Goal: Navigation & Orientation: Find specific page/section

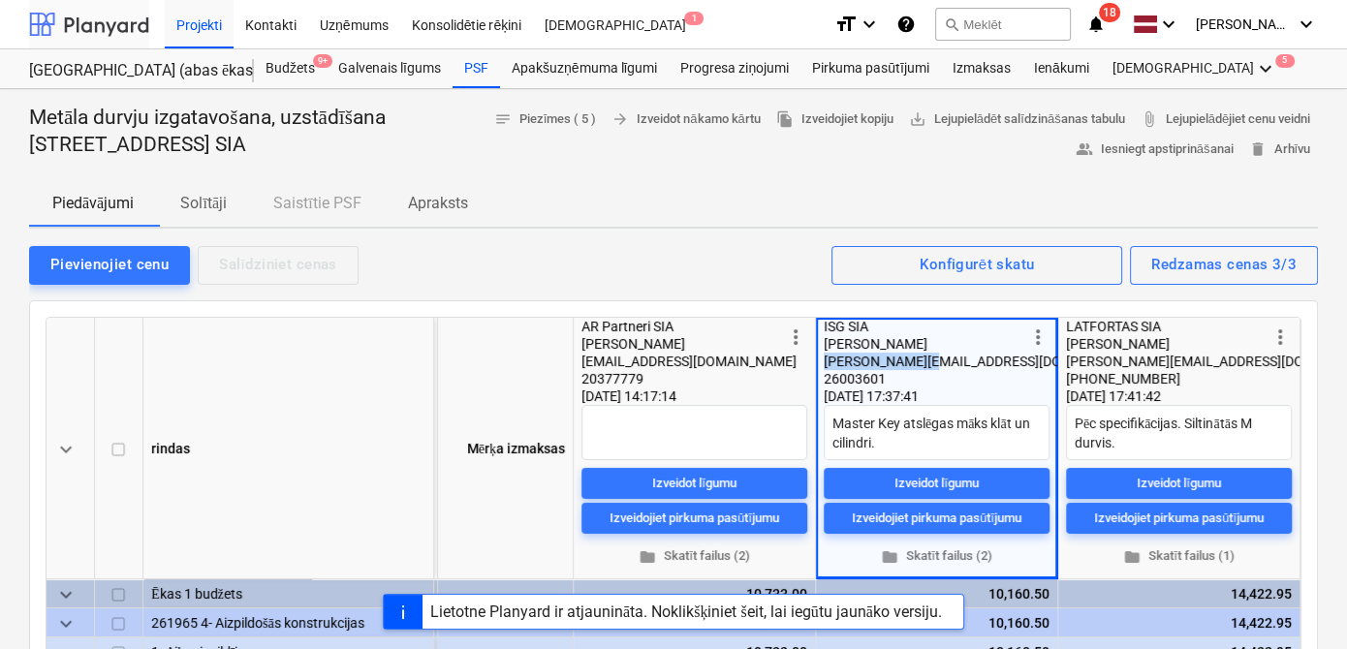
click at [118, 39] on div at bounding box center [89, 24] width 120 height 48
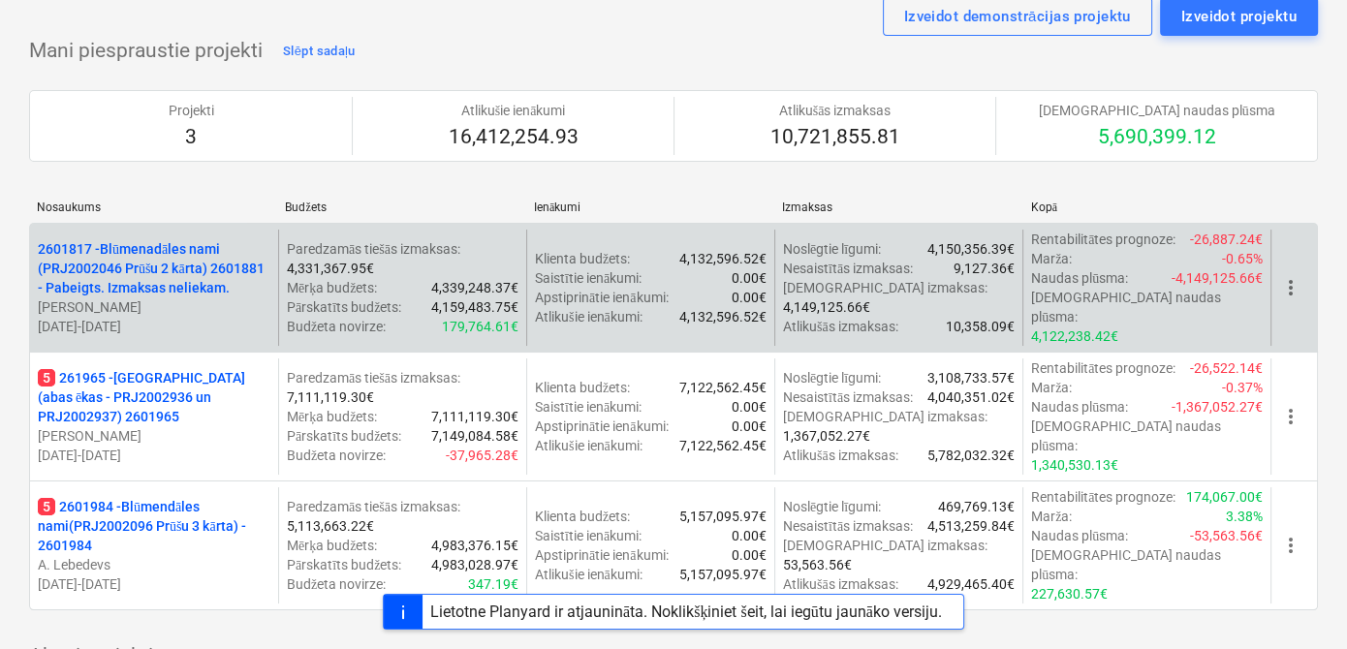
scroll to position [117, 0]
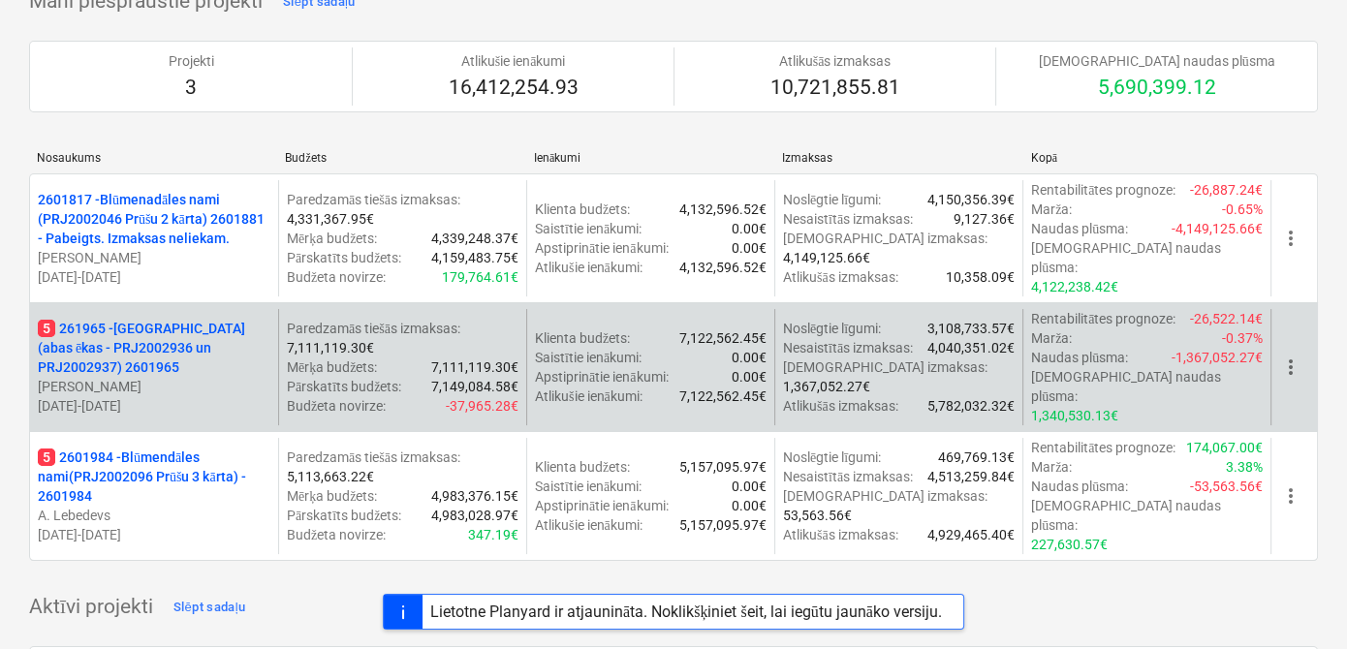
click at [175, 329] on p "5 261965 - [GEOGRAPHIC_DATA] (abas ēkas - PRJ2002936 un PRJ2002937) 2601965" at bounding box center [154, 348] width 233 height 58
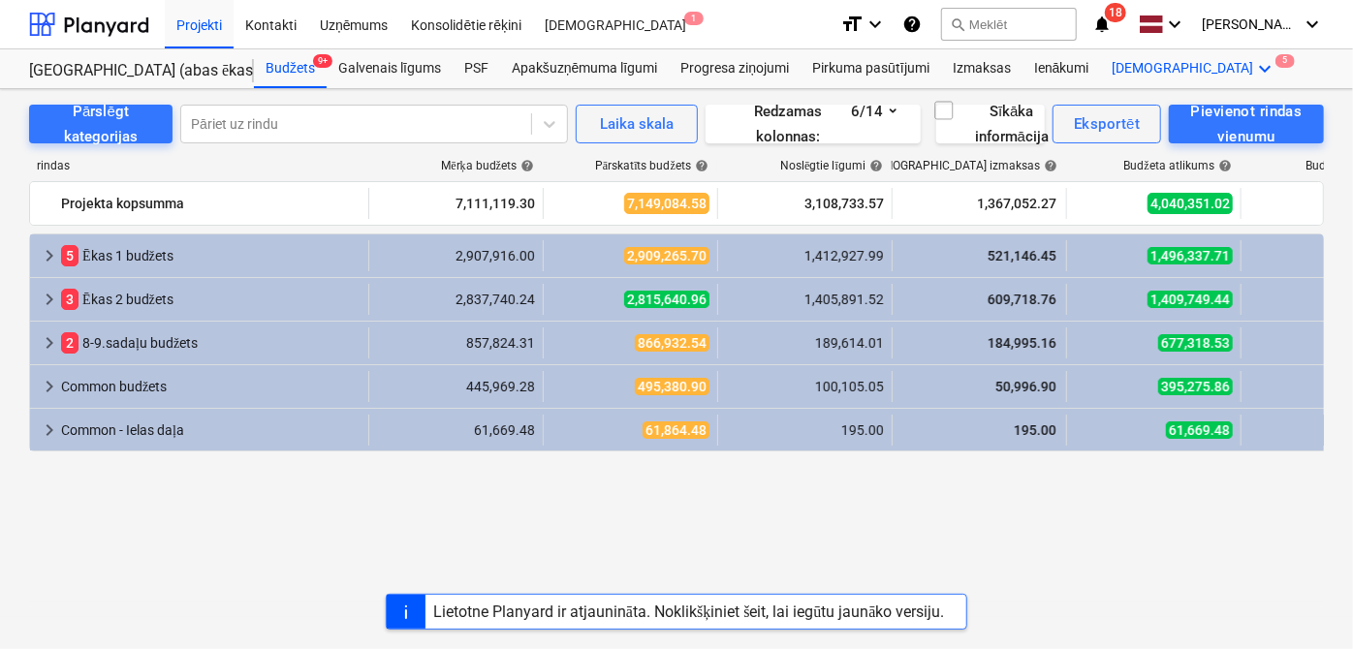
click at [1254, 76] on icon "keyboard_arrow_down" at bounding box center [1265, 68] width 23 height 23
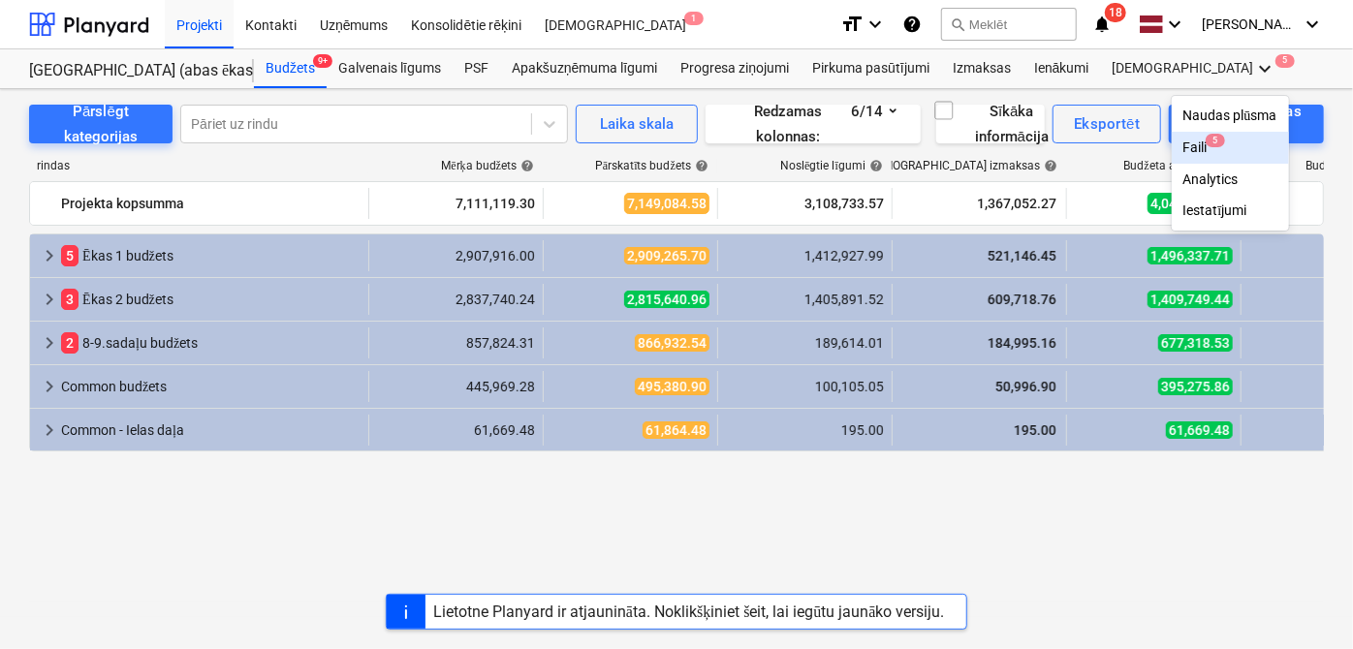
click at [1206, 145] on span "5" at bounding box center [1215, 141] width 19 height 14
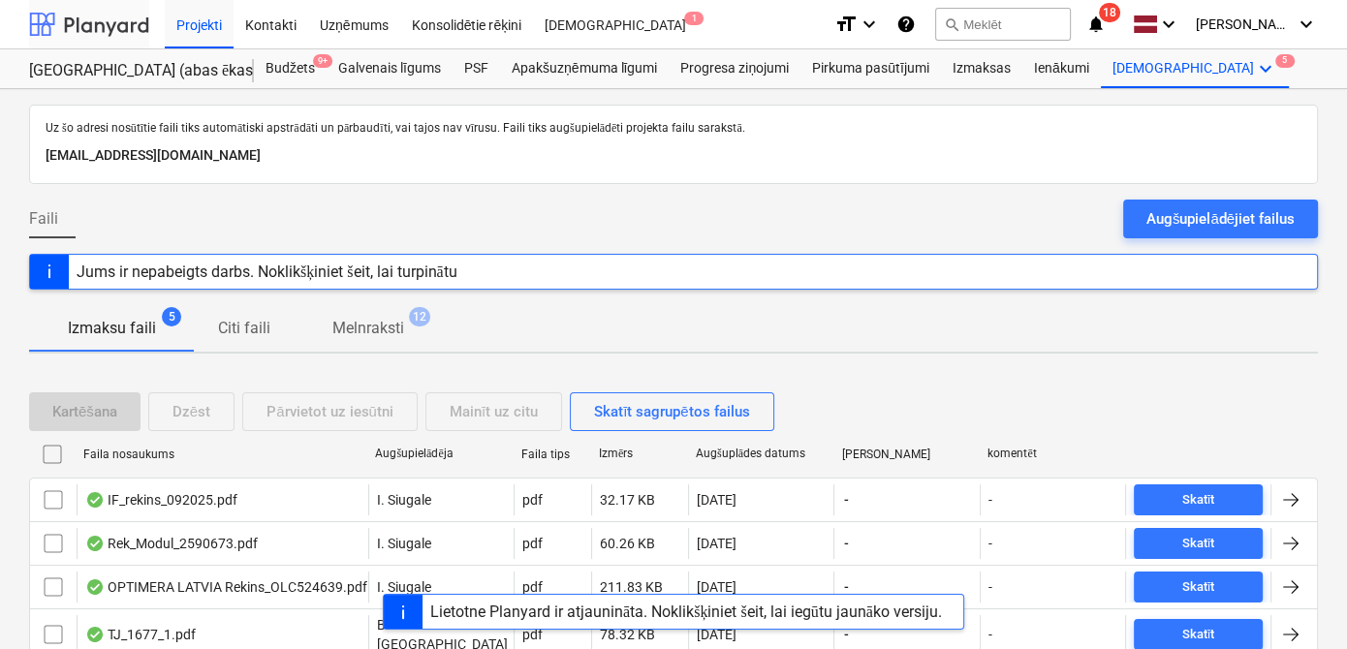
click at [113, 18] on div at bounding box center [89, 24] width 120 height 48
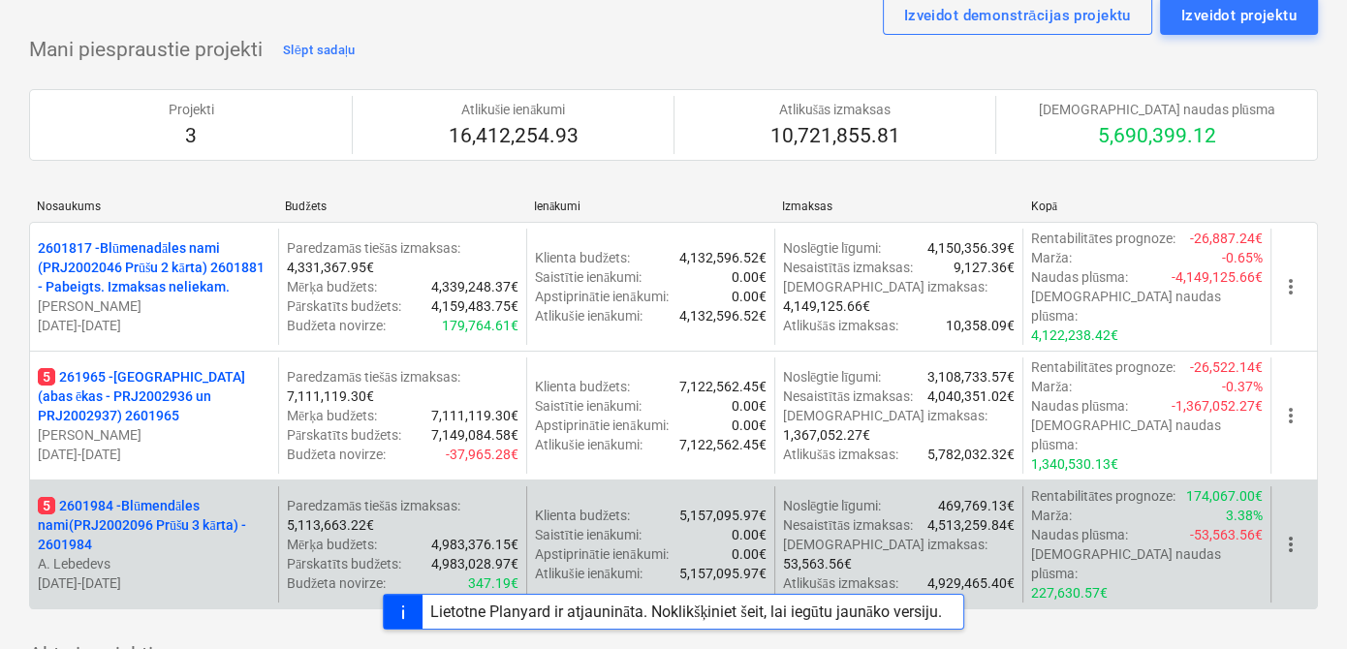
scroll to position [117, 0]
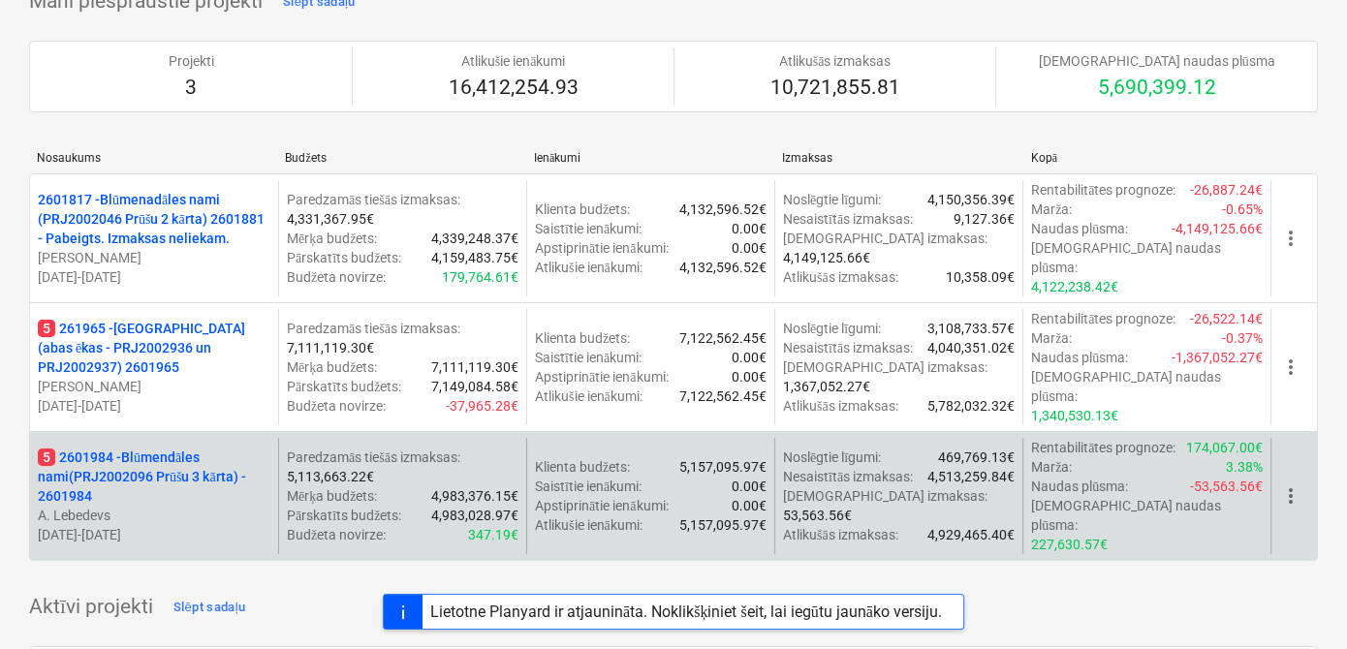
click at [106, 448] on p "5 2601984 - Blūmendāles nami(PRJ2002096 Prūšu 3 kārta) - 2601984" at bounding box center [154, 477] width 233 height 58
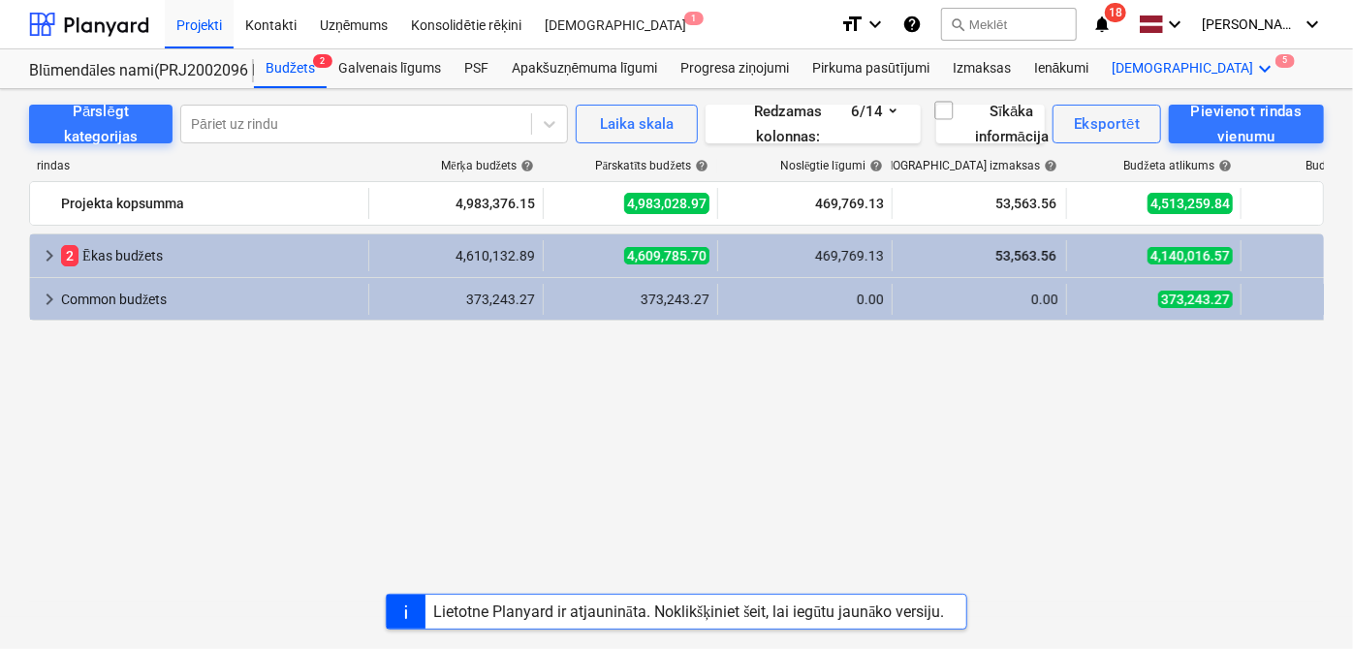
click at [1254, 73] on icon "keyboard_arrow_down" at bounding box center [1265, 68] width 23 height 23
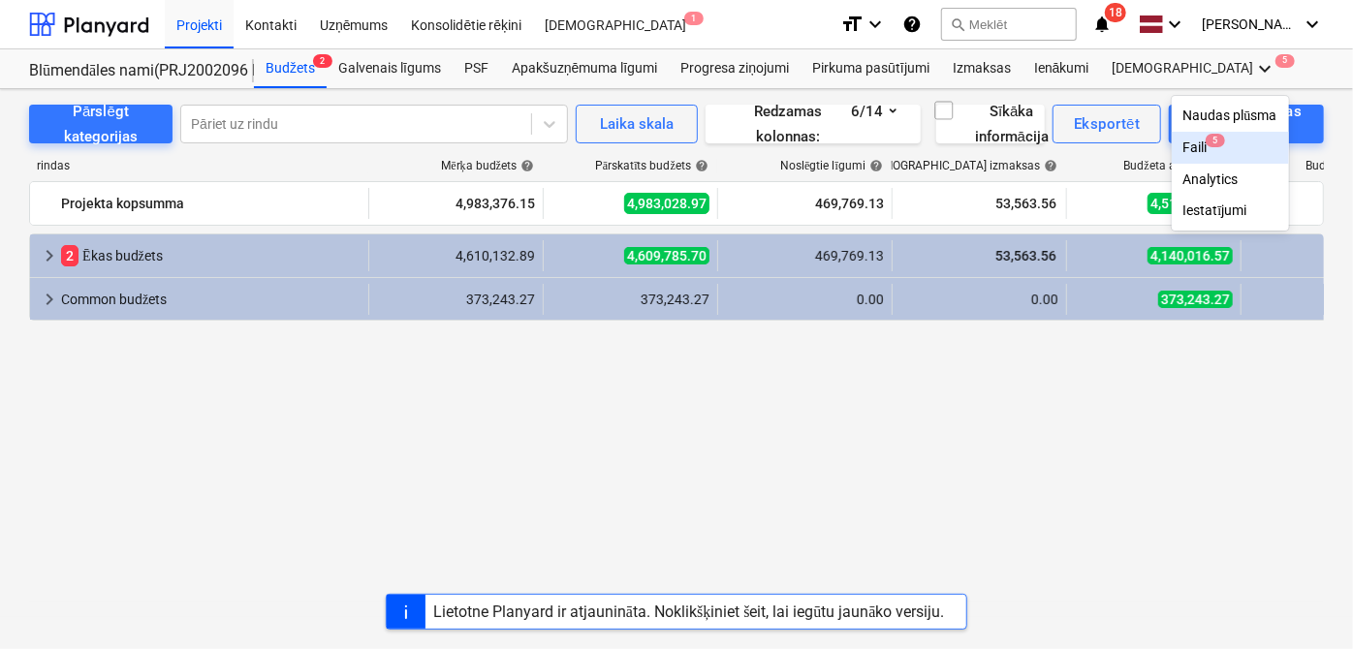
click at [1183, 150] on div "Faili 5" at bounding box center [1230, 148] width 94 height 16
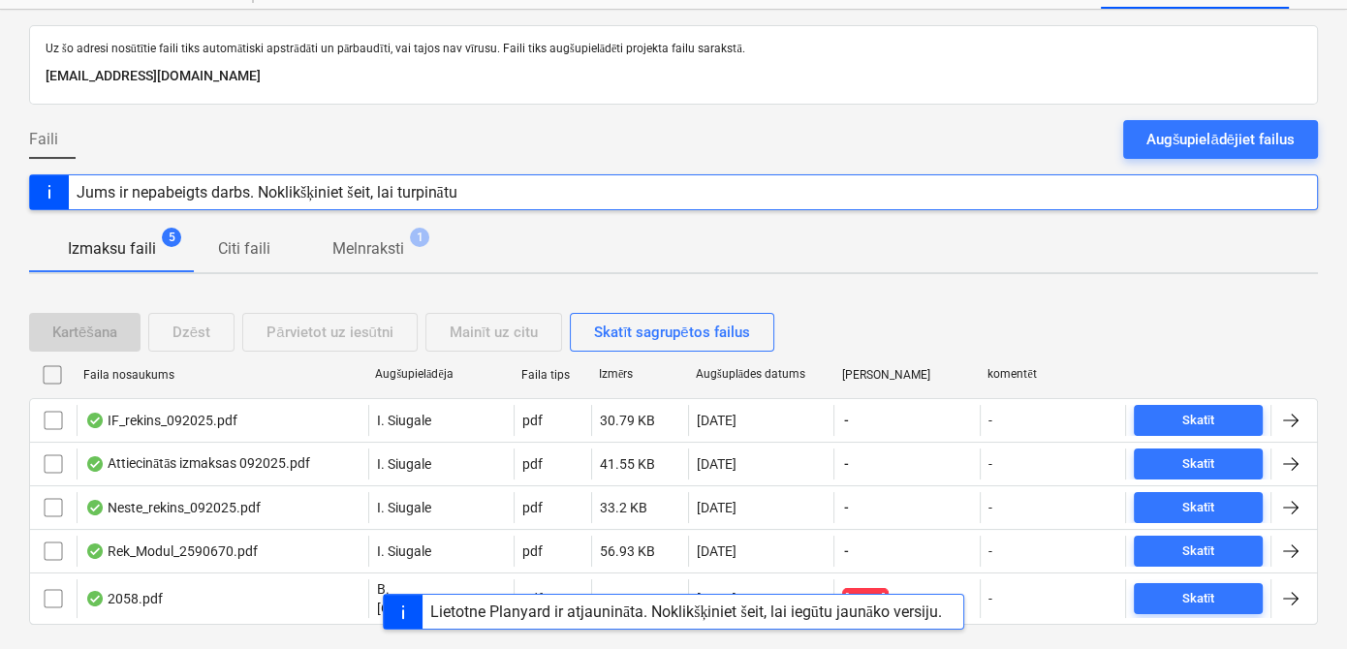
scroll to position [113, 0]
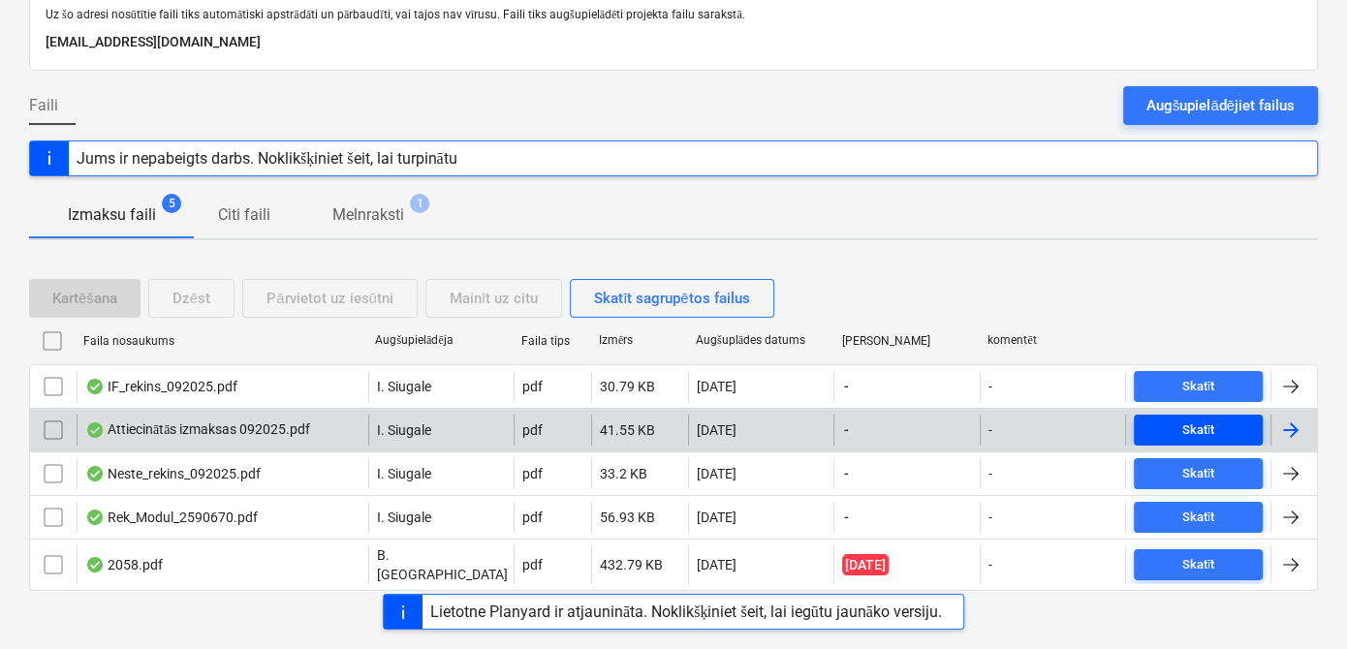
click at [1176, 436] on span "Skatīt" at bounding box center [1198, 431] width 113 height 22
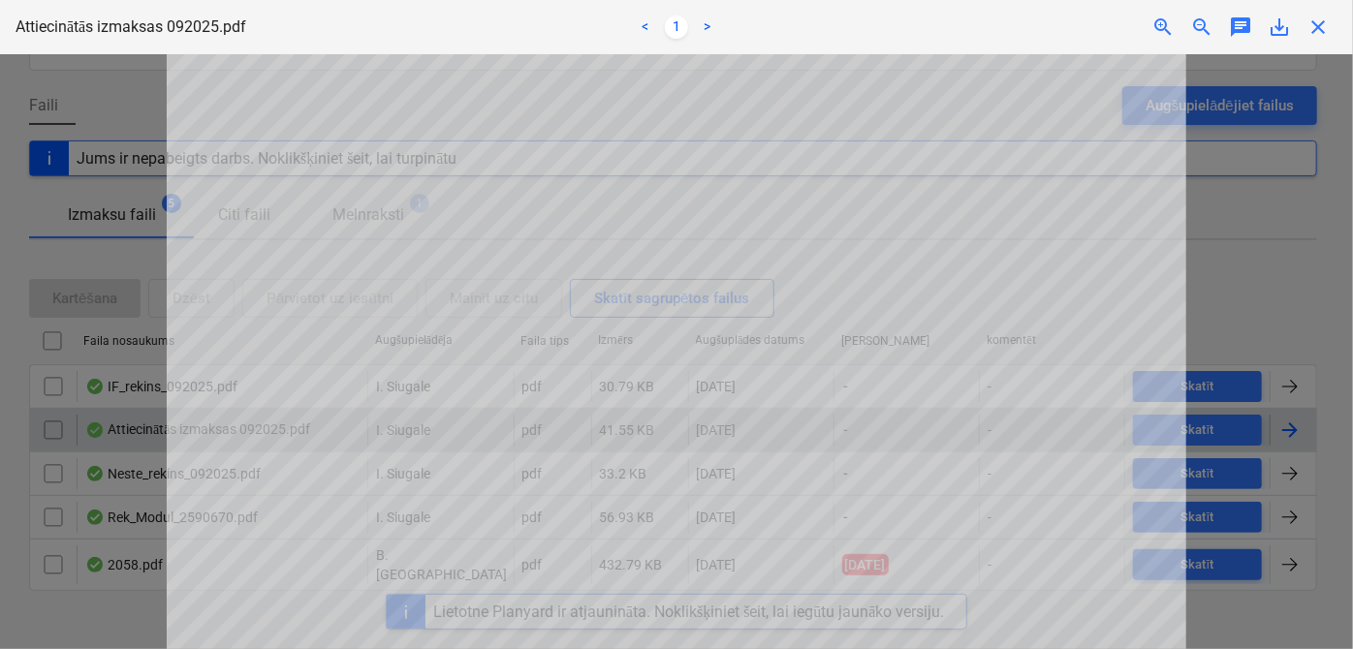
click at [1320, 21] on span "close" at bounding box center [1317, 27] width 23 height 23
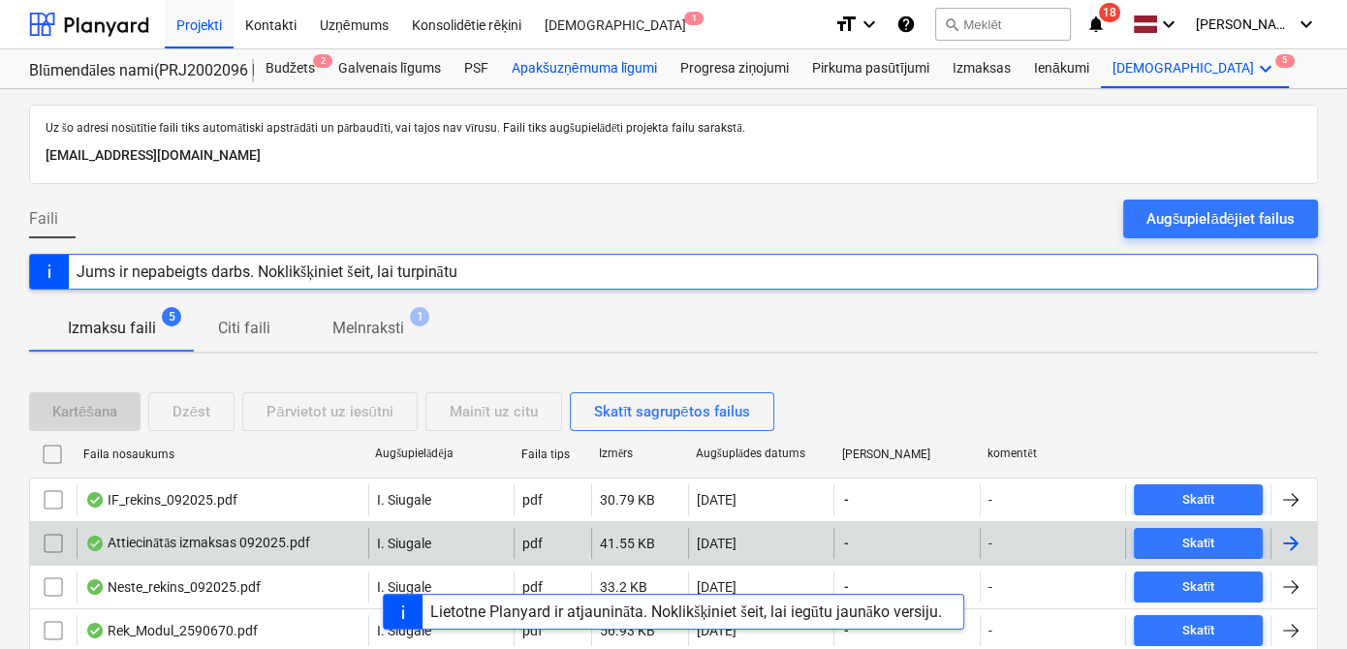
click at [566, 75] on div "Apakšuzņēmuma līgumi" at bounding box center [584, 68] width 169 height 39
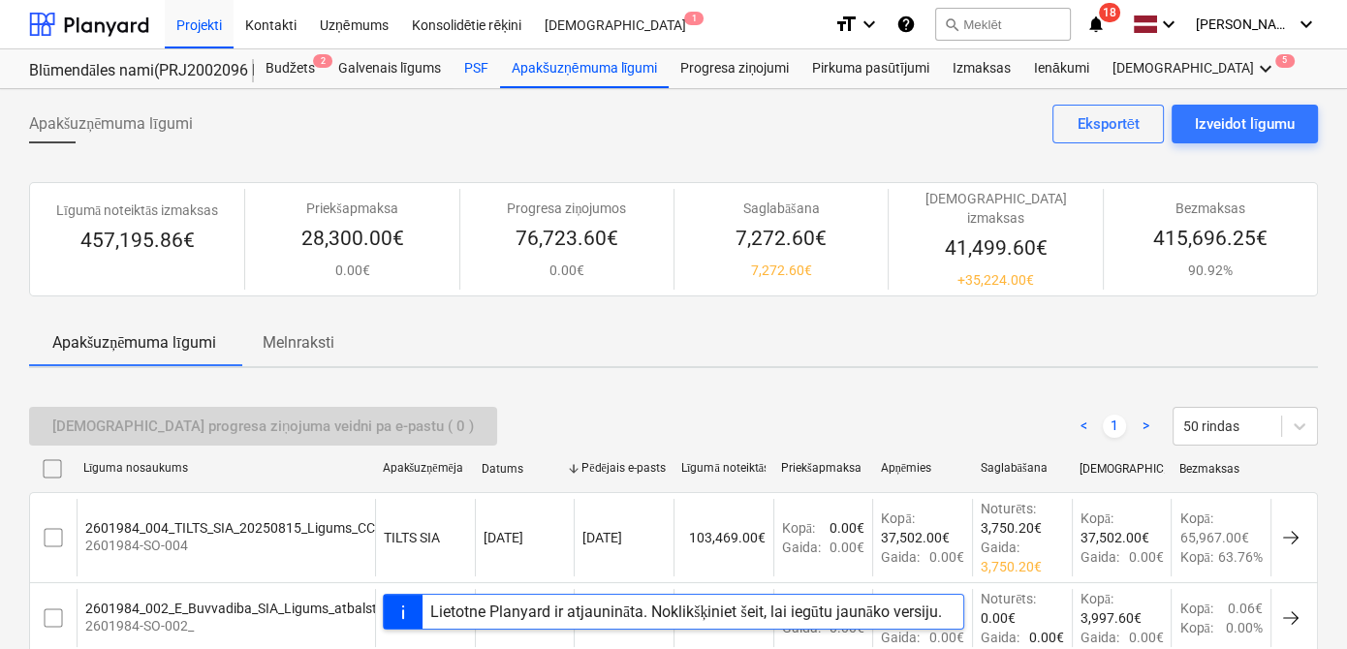
click at [476, 65] on div "PSF" at bounding box center [476, 68] width 47 height 39
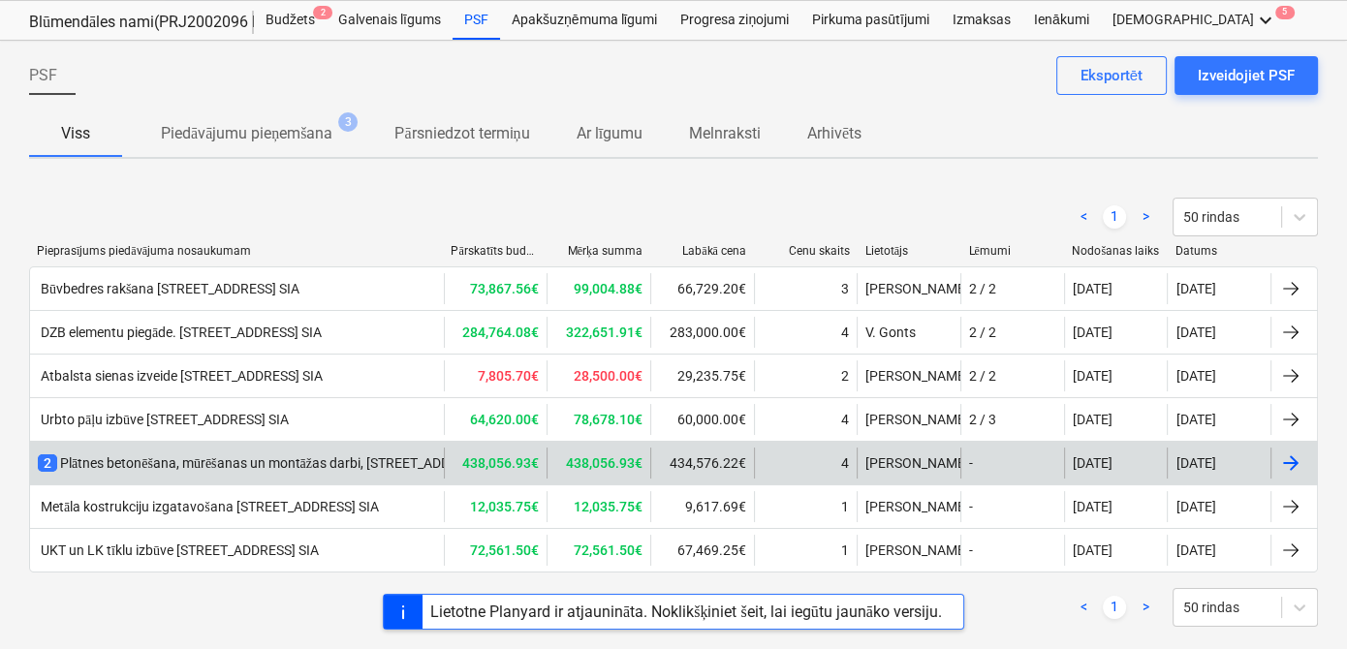
scroll to position [76, 0]
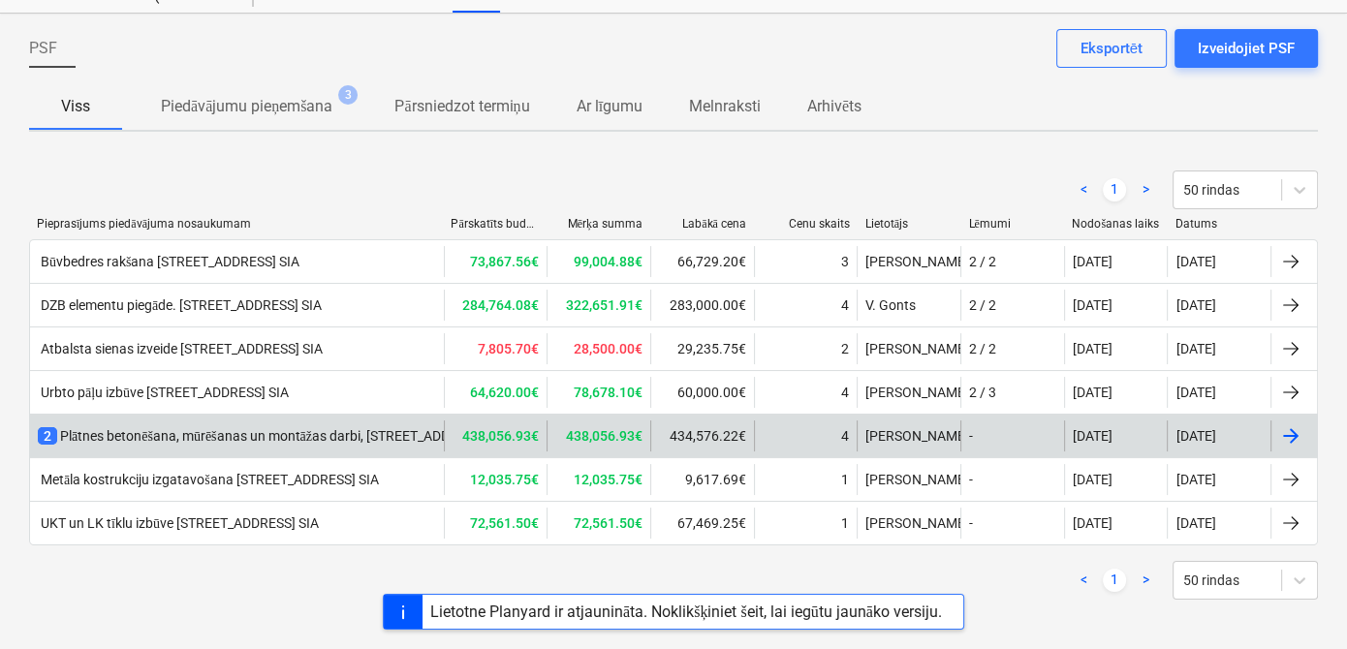
click at [318, 426] on div "2 Plātnes betonēšana, mūrēšanas un montāžas darbi, [STREET_ADDRESS] [GEOGRAPHIC…" at bounding box center [364, 435] width 652 height 19
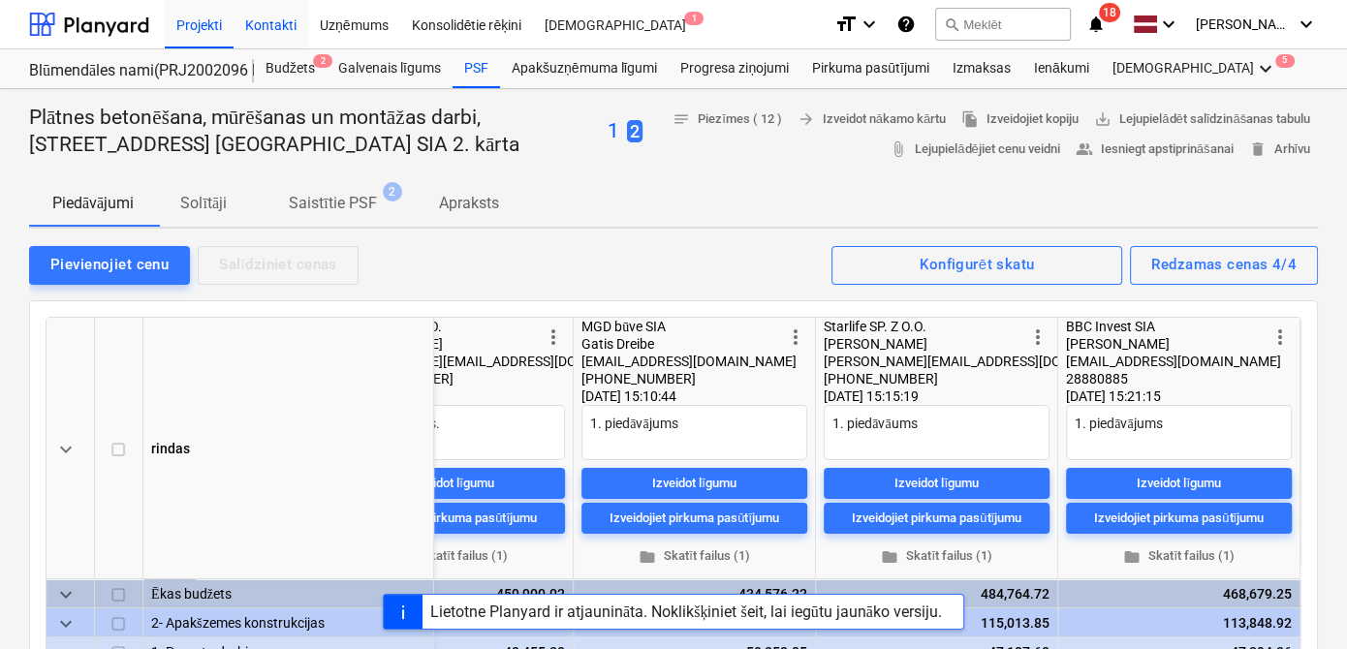
type textarea "x"
click at [80, 23] on div at bounding box center [89, 24] width 120 height 48
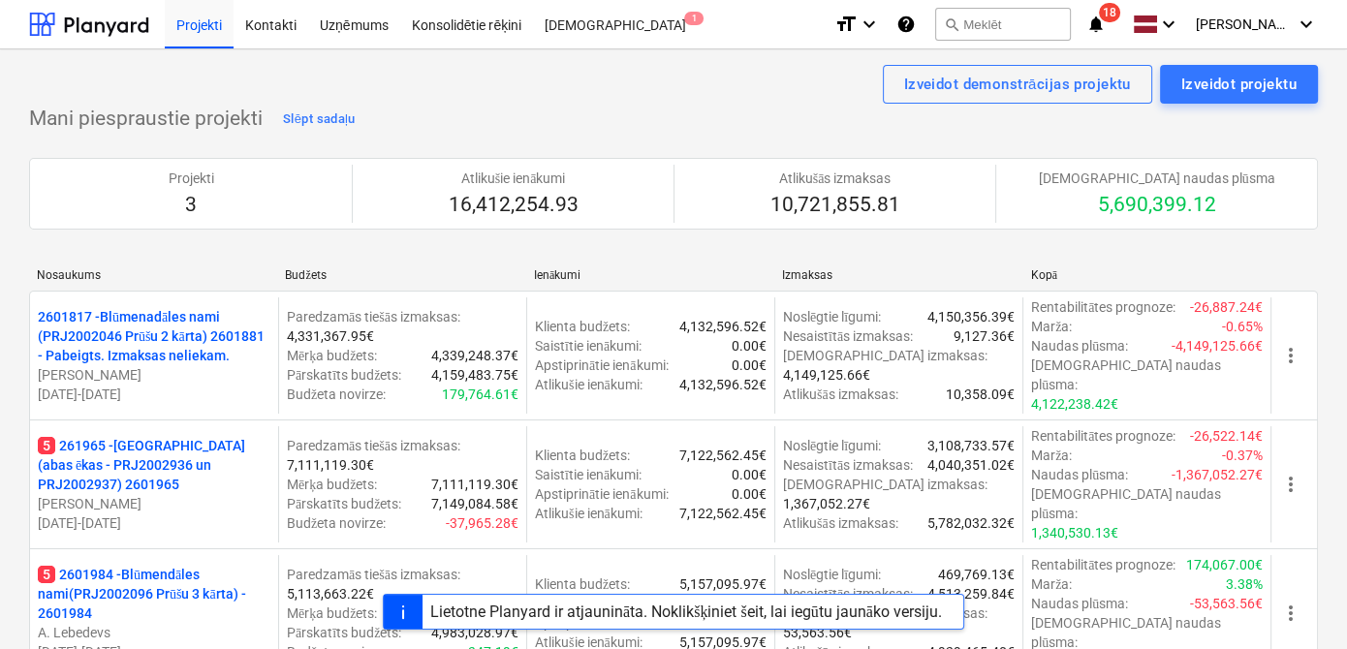
click at [1106, 27] on icon "notifications" at bounding box center [1095, 24] width 19 height 23
click at [389, 83] on div "Izveidot demonstrācijas projektu Izveidot projektu" at bounding box center [673, 84] width 1289 height 39
